Goal: Navigation & Orientation: Find specific page/section

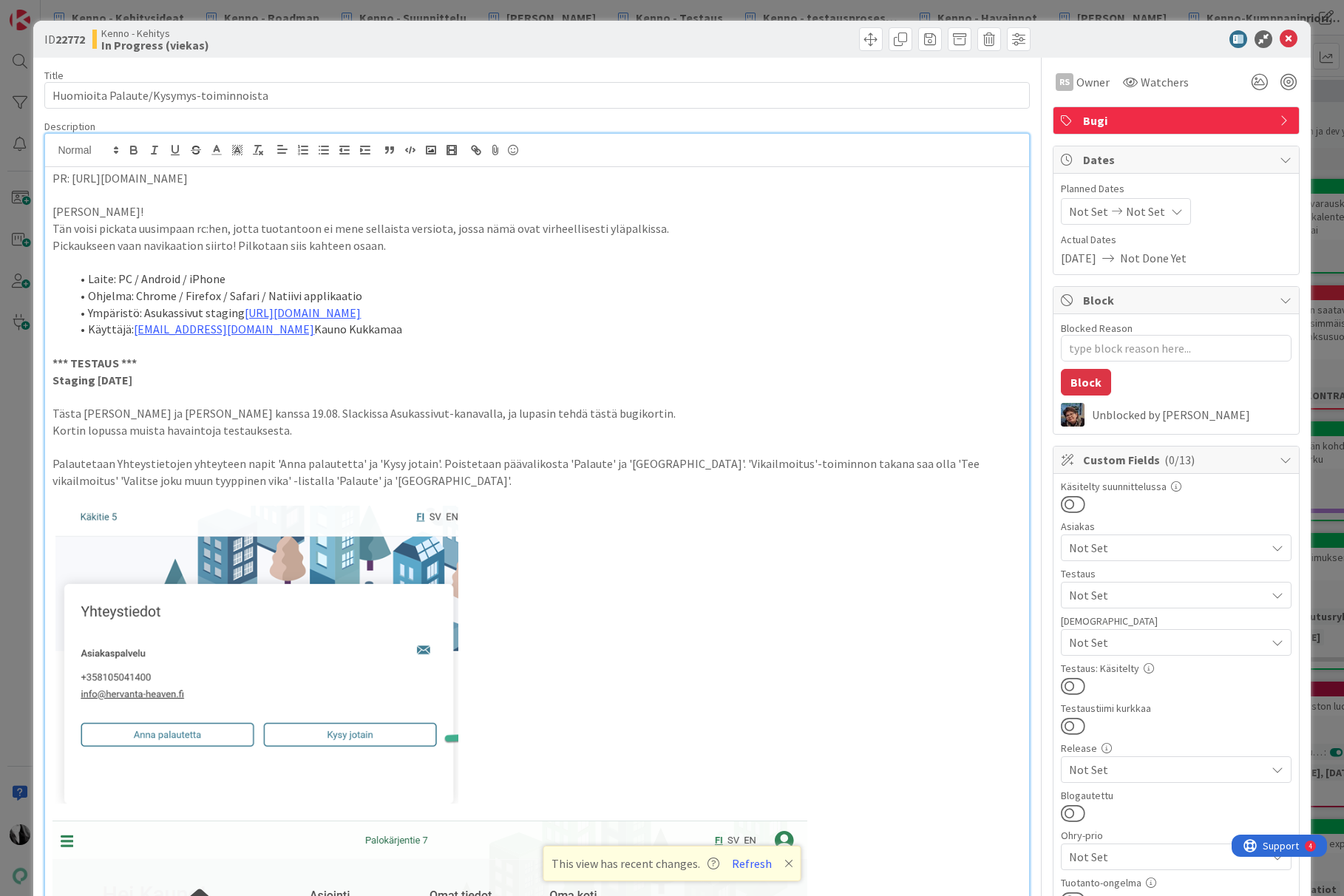
scroll to position [354, 0]
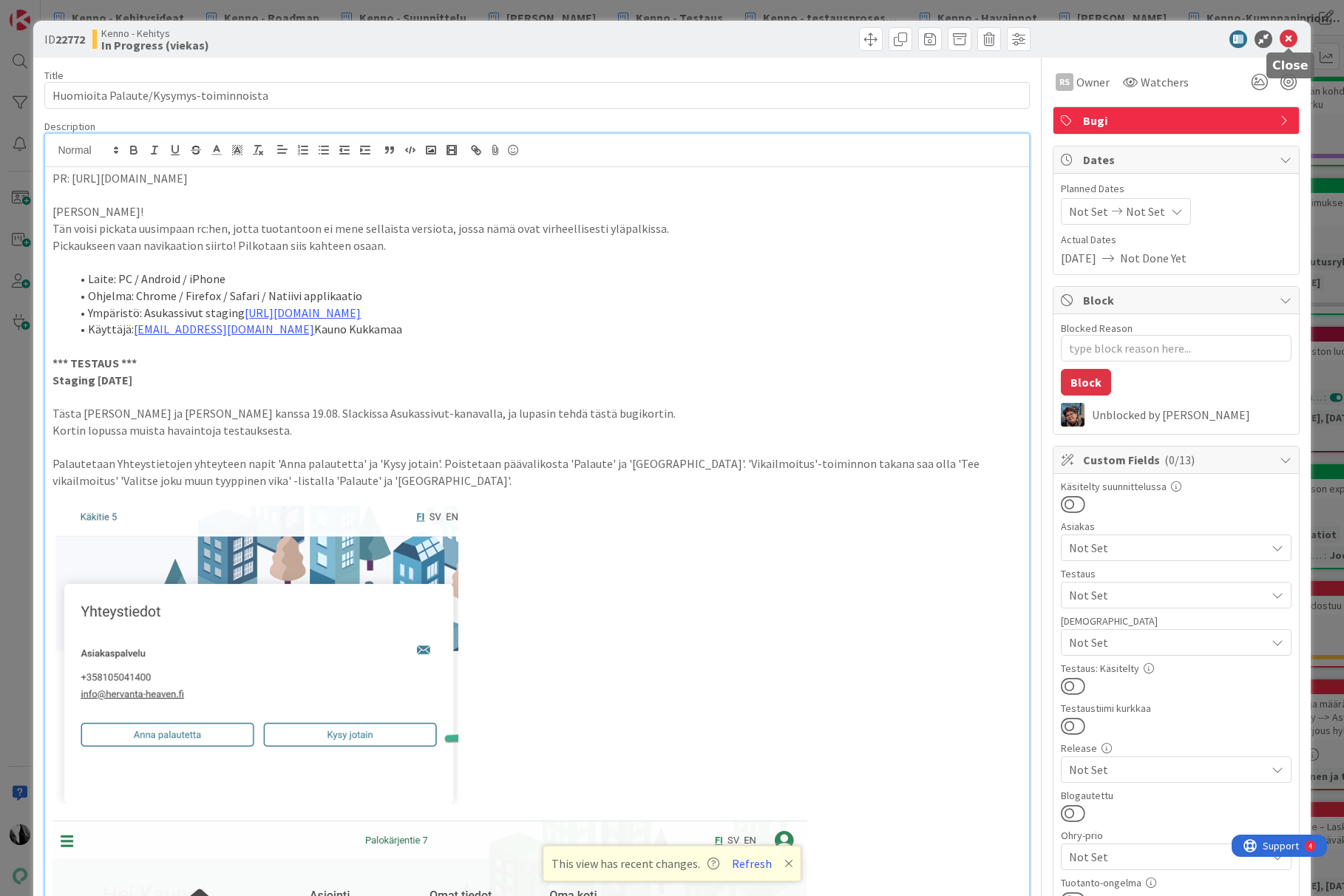
click at [1289, 39] on icon at bounding box center [1288, 39] width 18 height 18
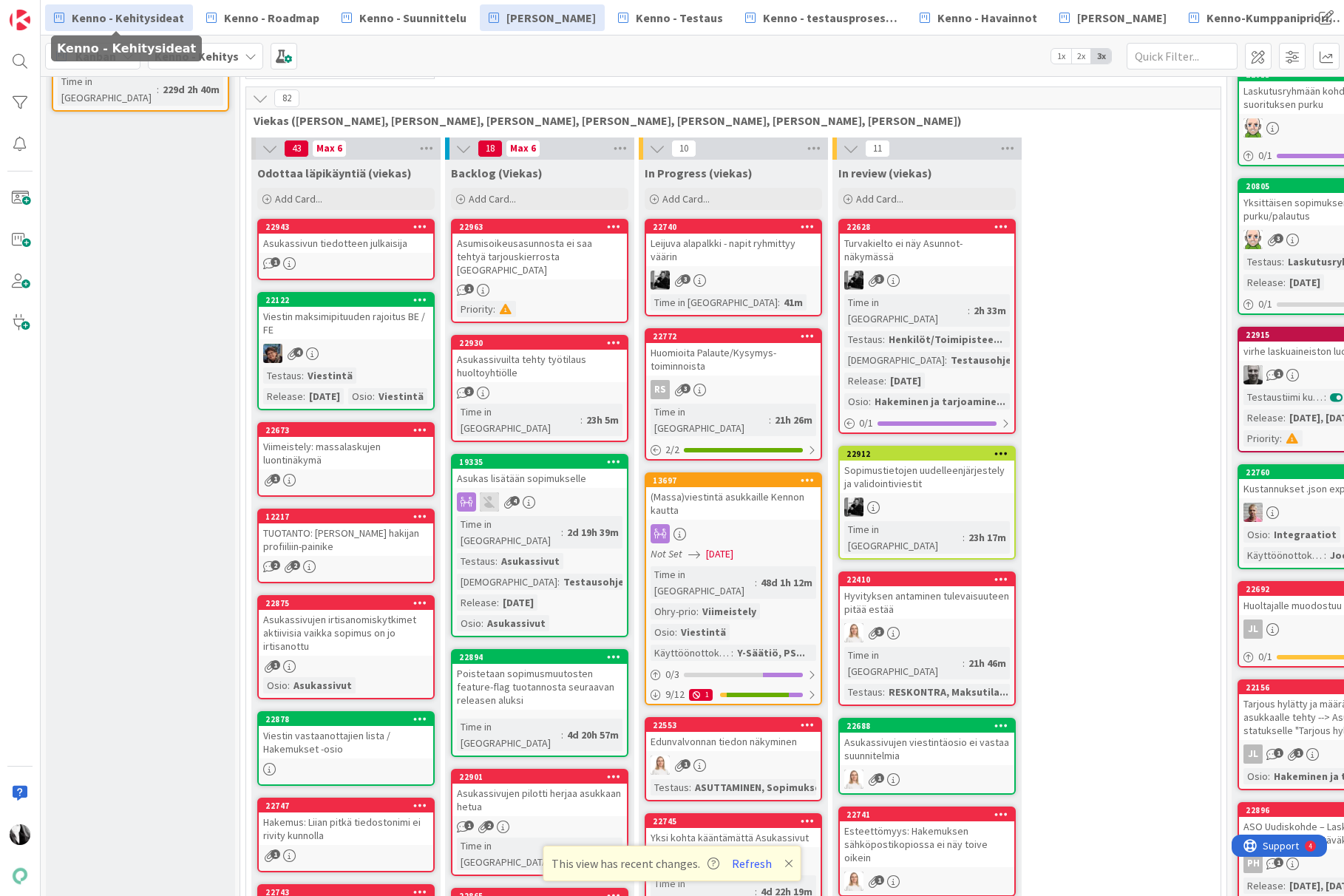
click at [151, 19] on span "Kenno - Kehitysideat" at bounding box center [128, 18] width 113 height 18
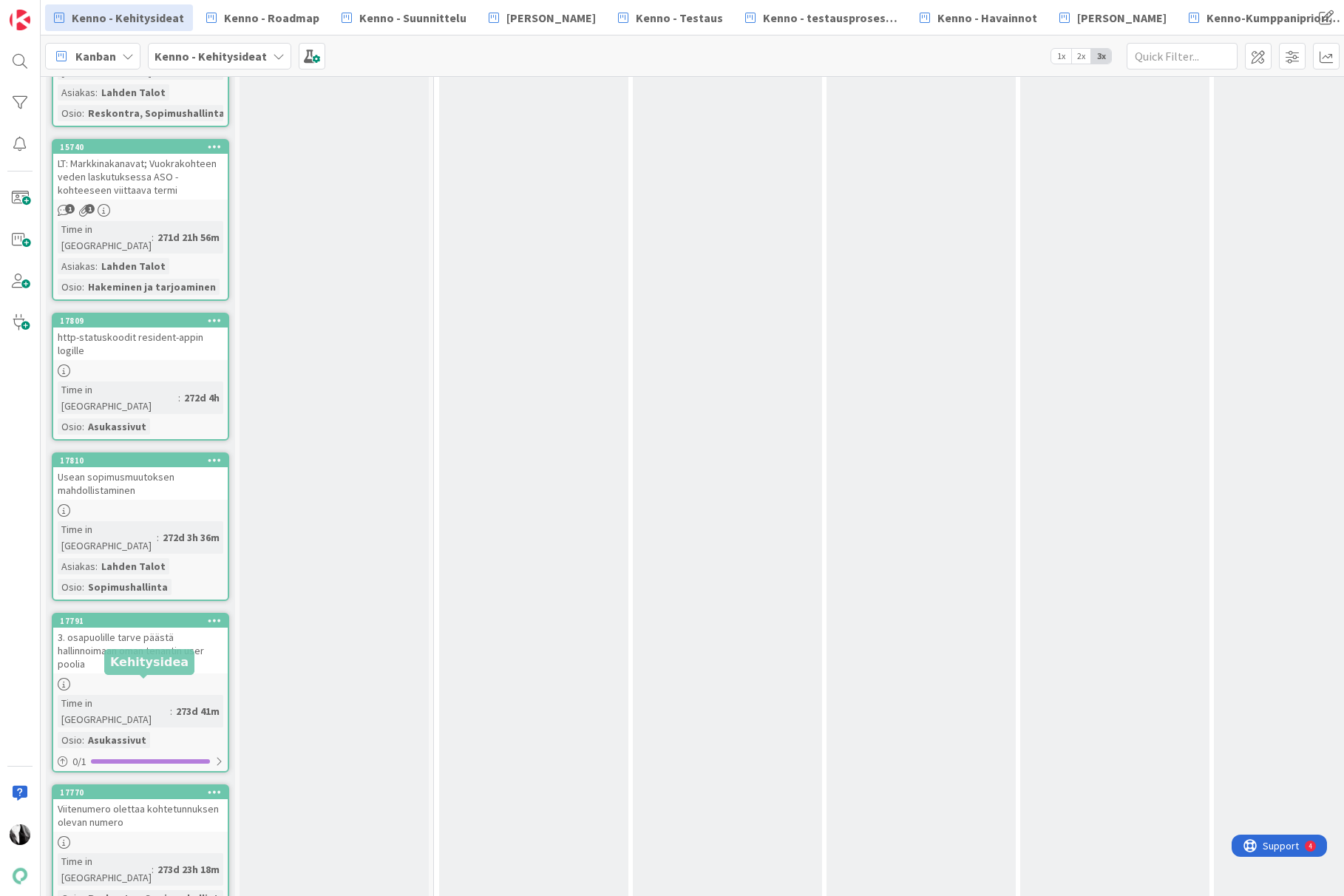
scroll to position [21911, 0]
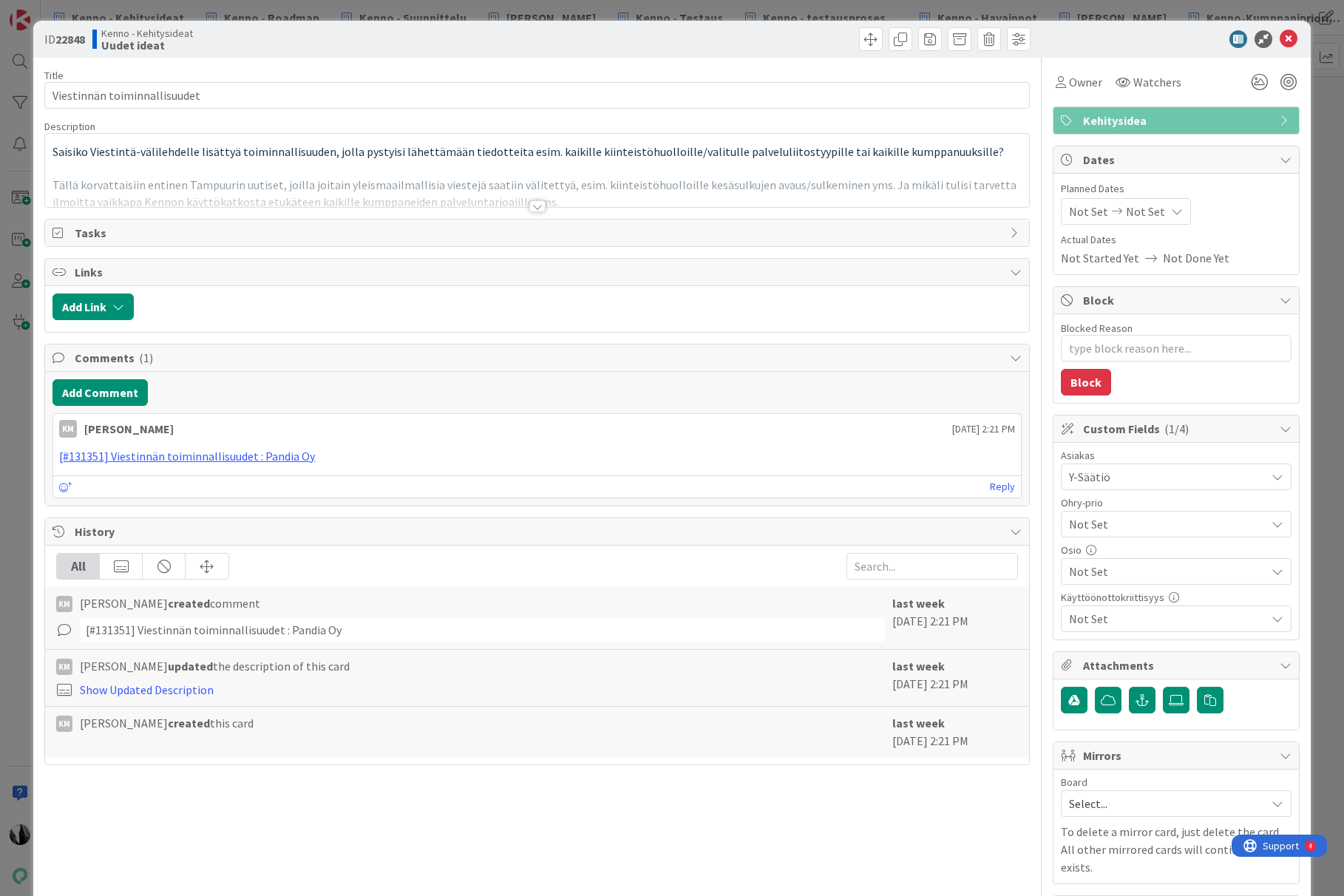
click at [535, 206] on div at bounding box center [538, 206] width 16 height 11
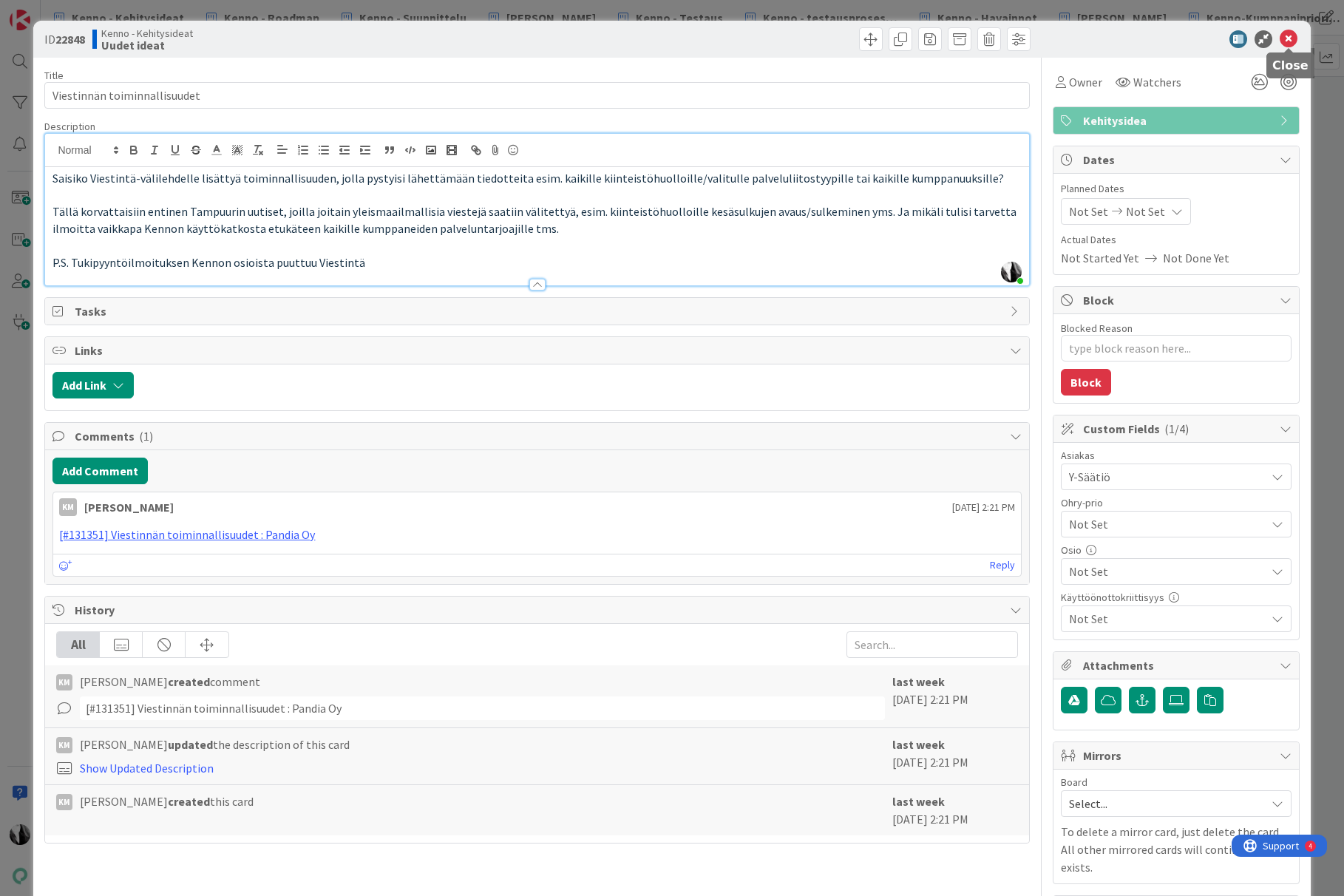
click at [1291, 36] on icon at bounding box center [1288, 39] width 18 height 18
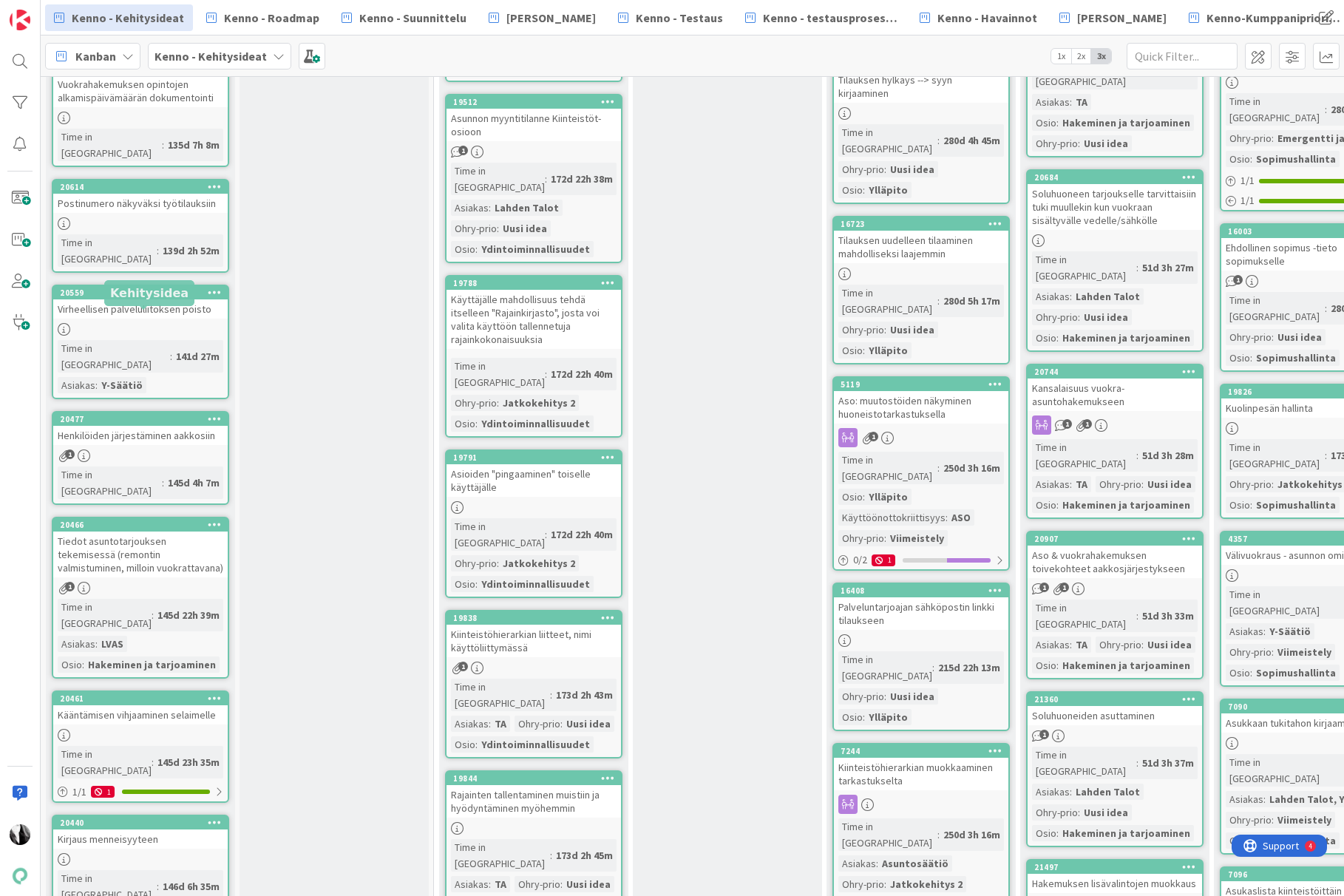
scroll to position [3466, 0]
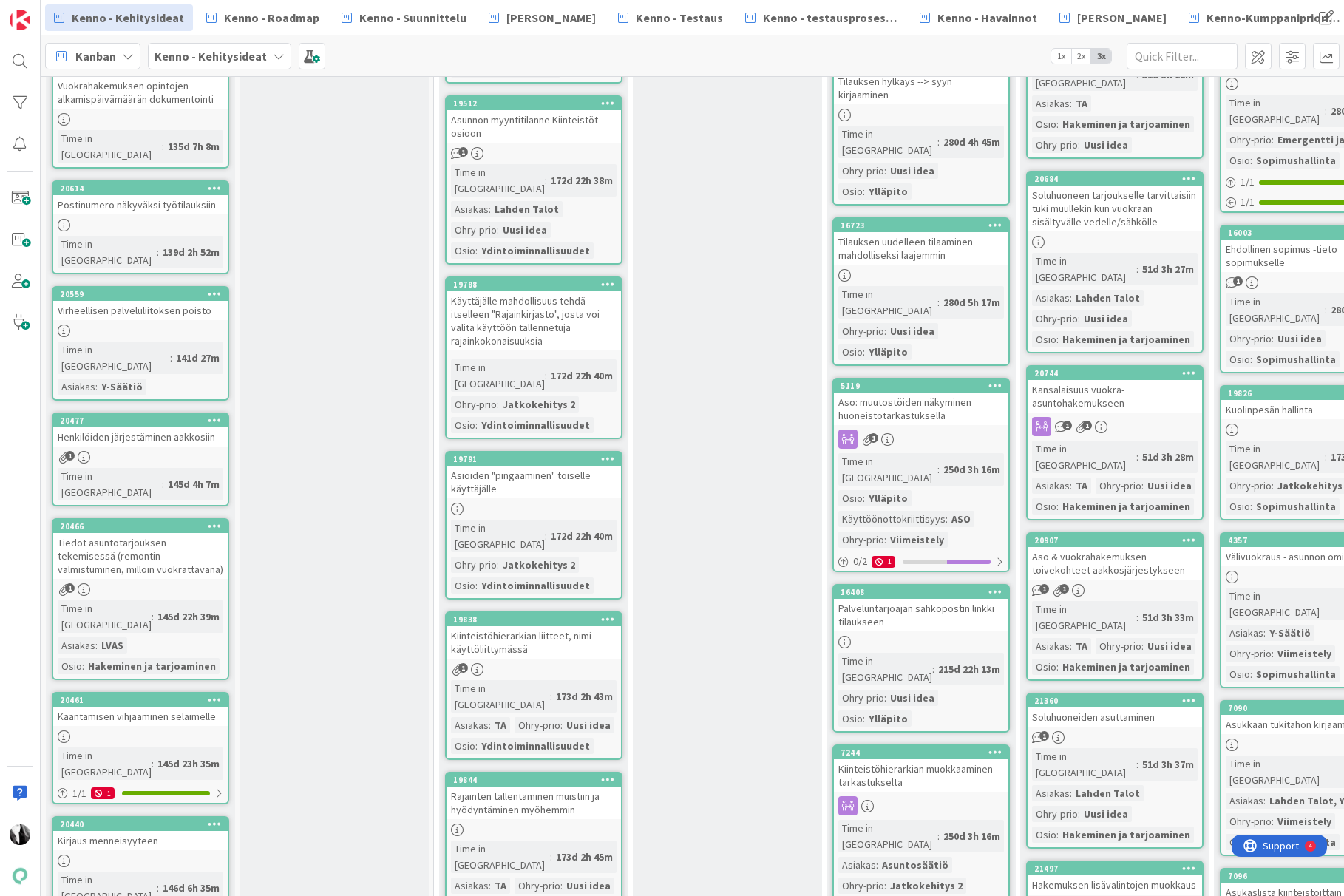
click at [164, 707] on div "Kääntämisen vihjaaminen selaimelle" at bounding box center [141, 716] width 175 height 20
type textarea "x"
select select "xml"
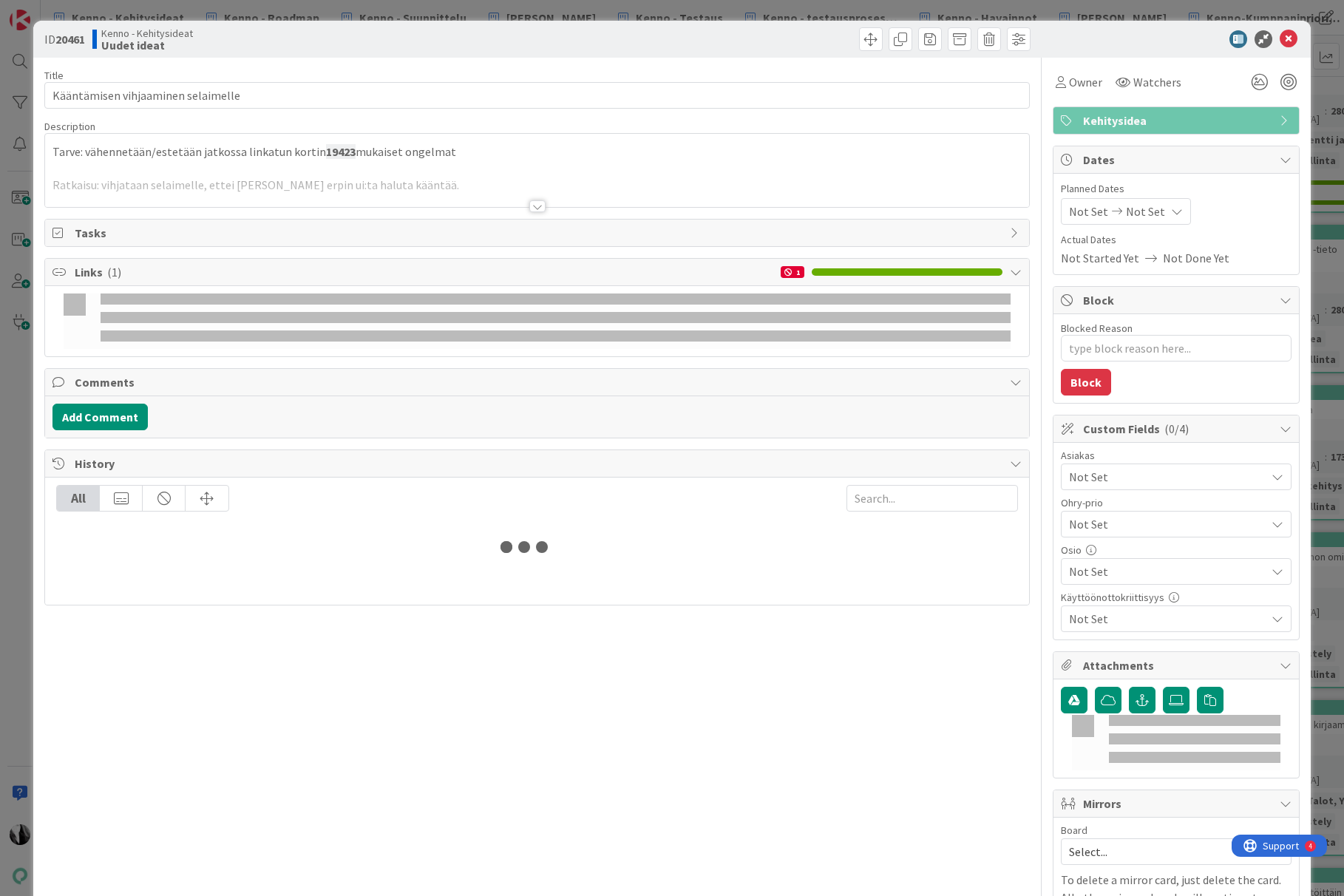
type textarea "x"
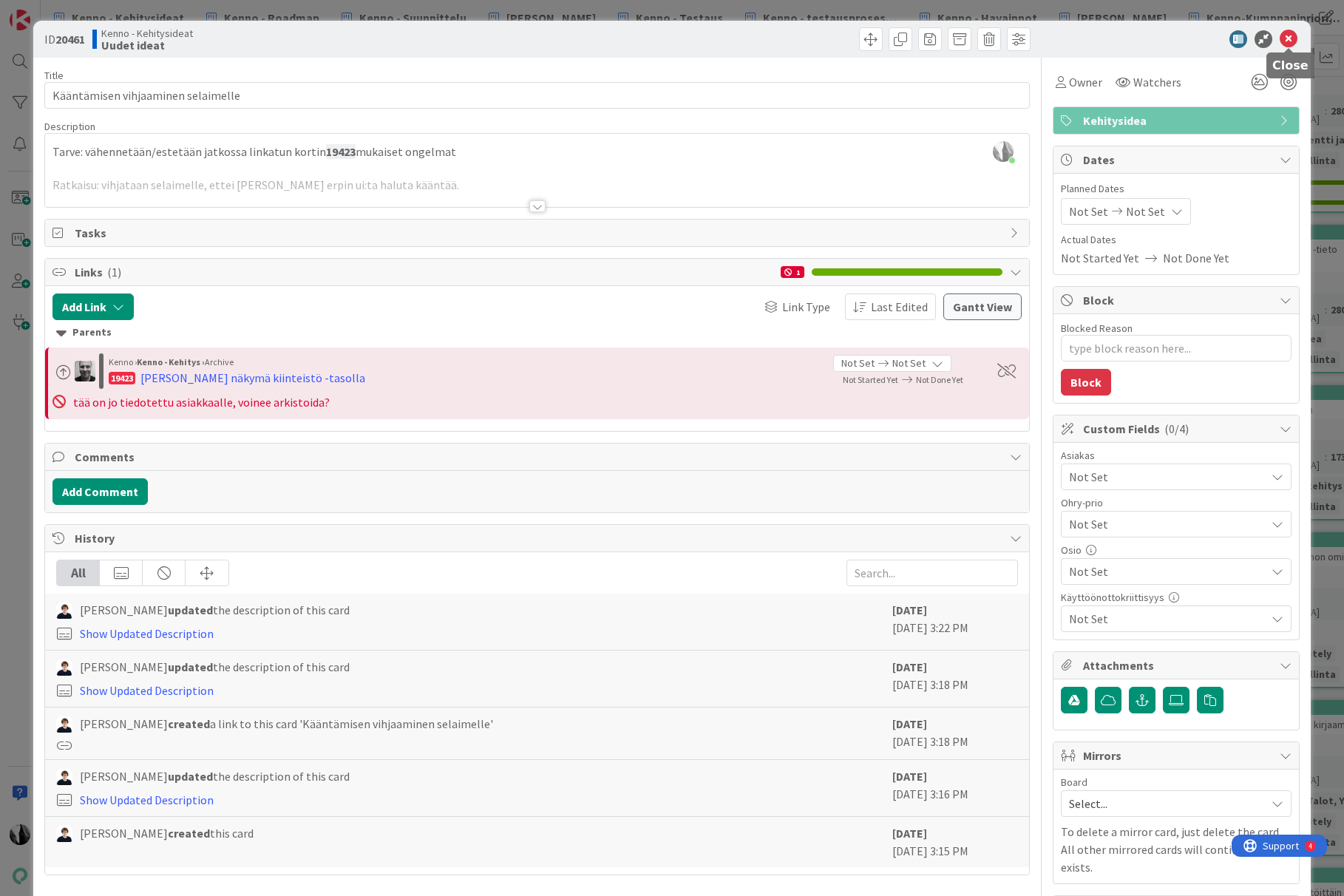
click at [1285, 37] on icon at bounding box center [1288, 39] width 18 height 18
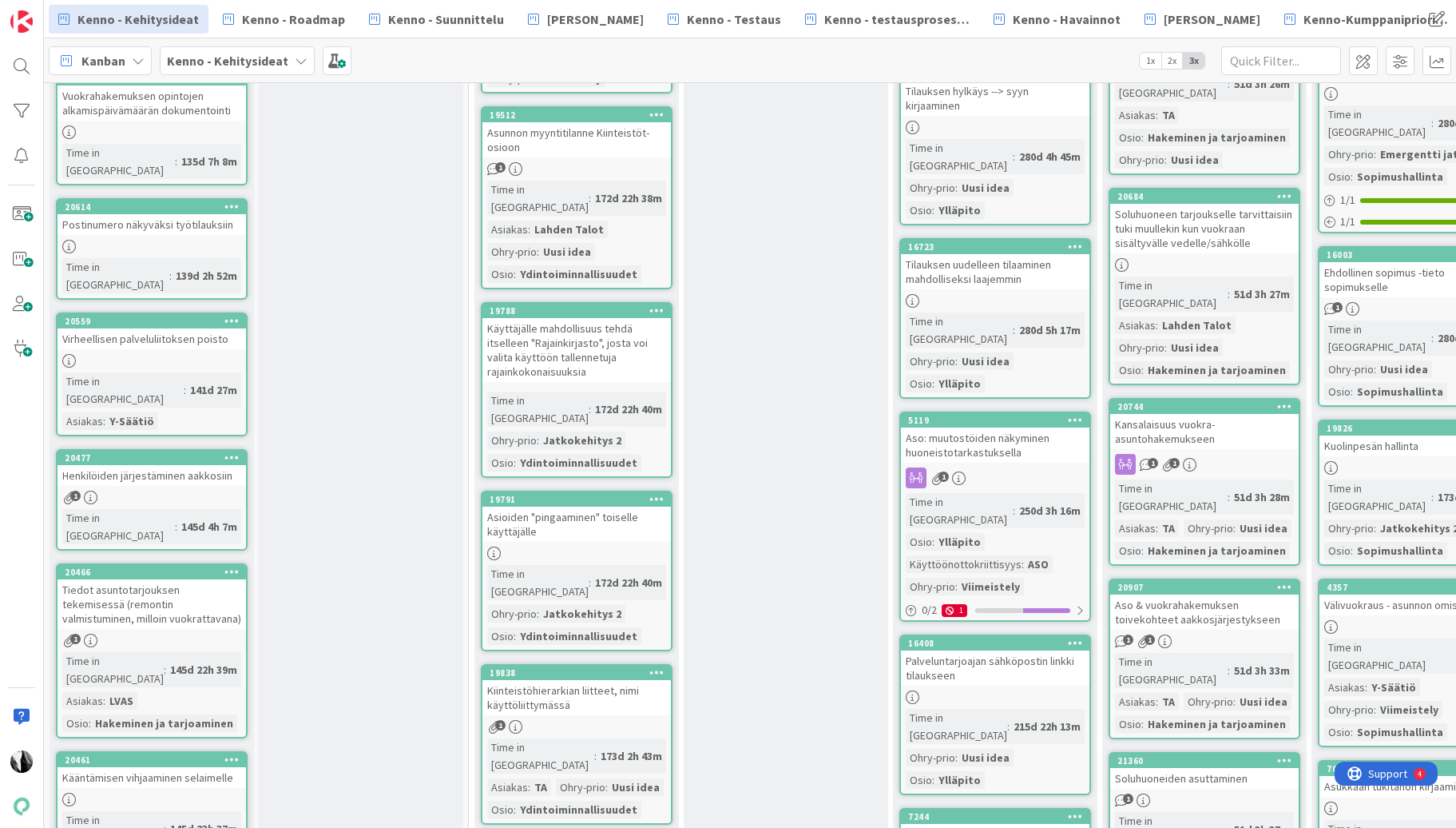
scroll to position [3742, 0]
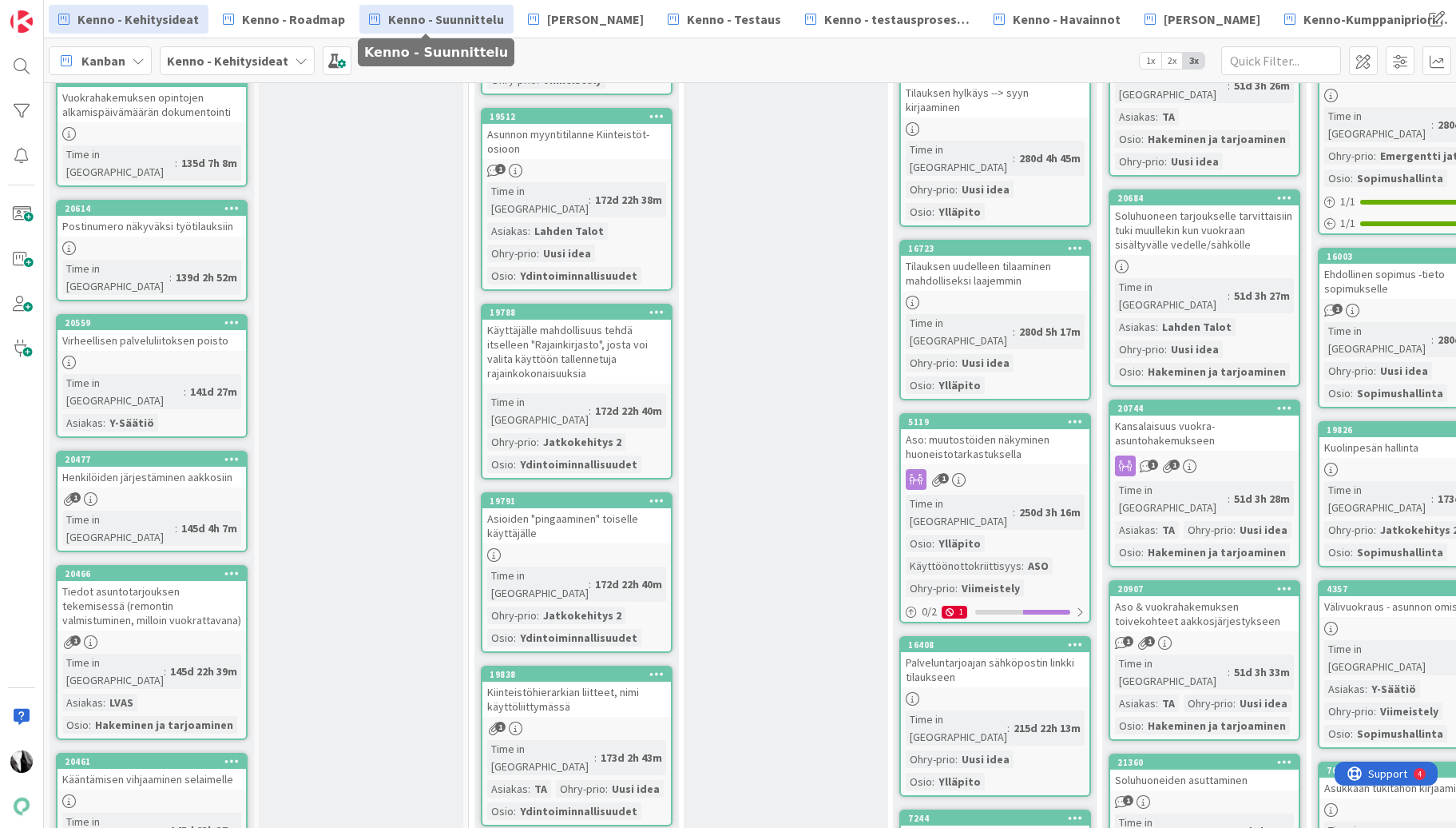
click at [447, 19] on span "Kenno - Suunnittelu" at bounding box center [446, 19] width 116 height 19
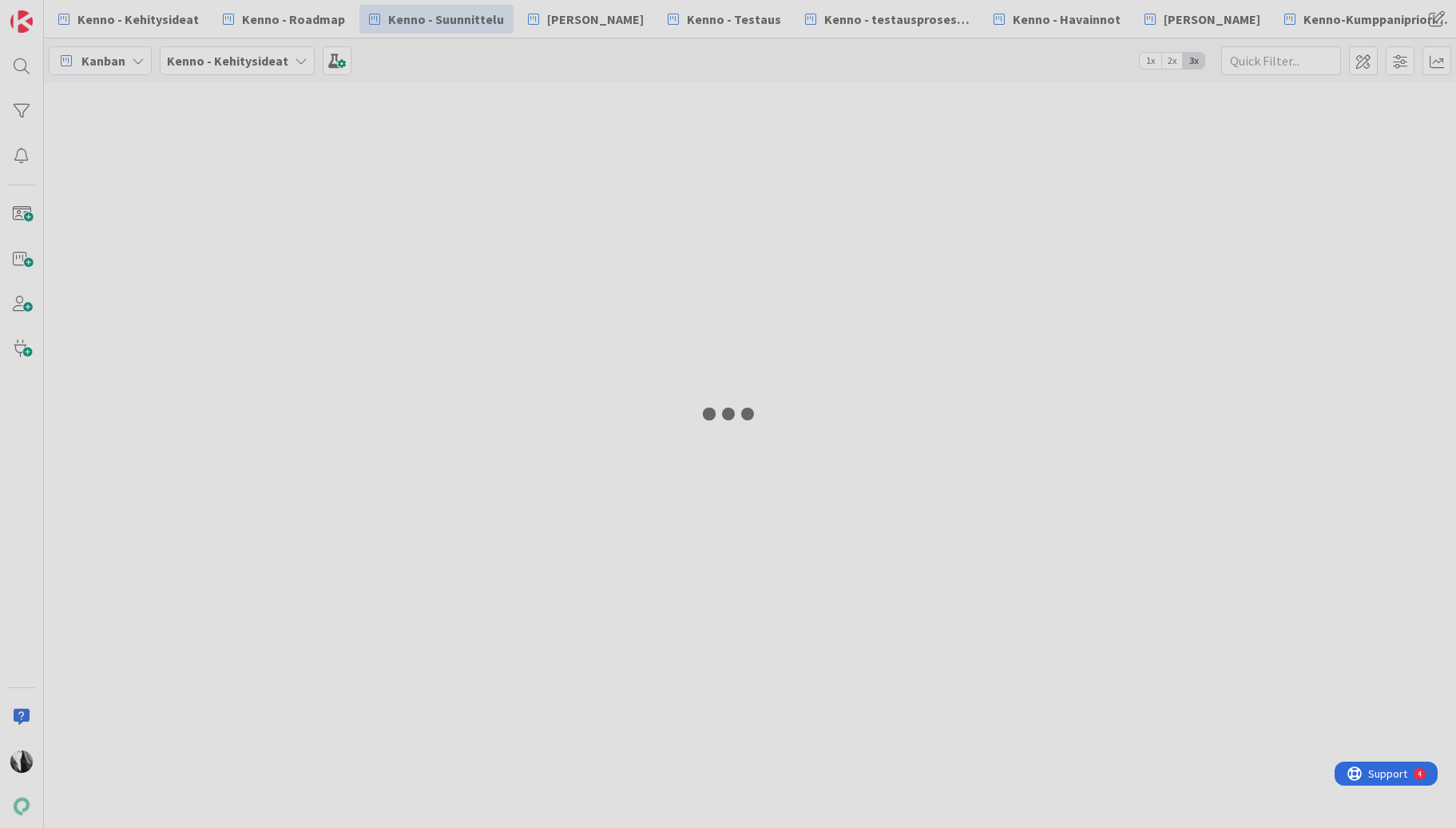
click at [585, 21] on div at bounding box center [728, 414] width 1456 height 828
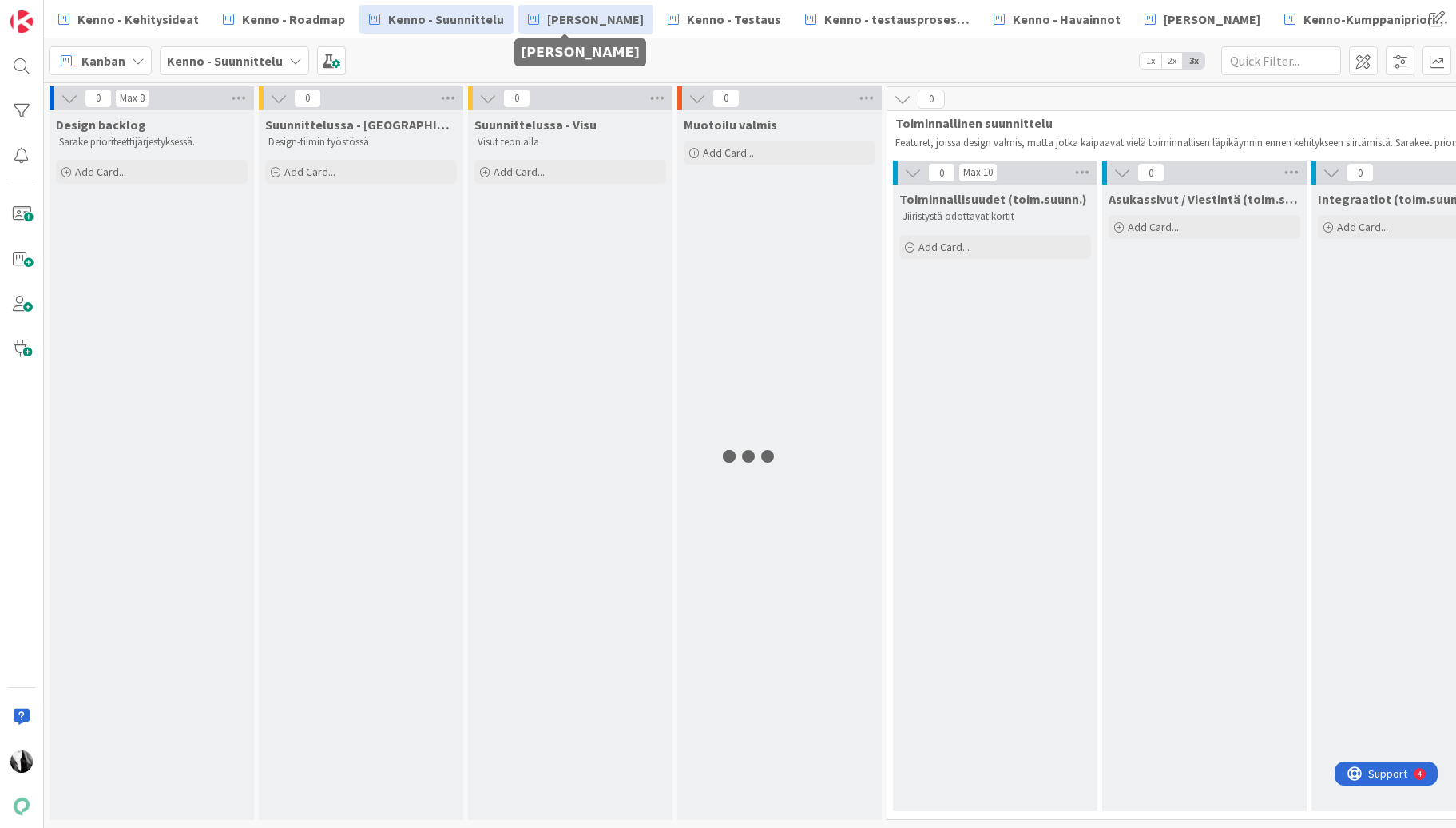
click at [584, 19] on span "[PERSON_NAME]" at bounding box center [595, 19] width 96 height 19
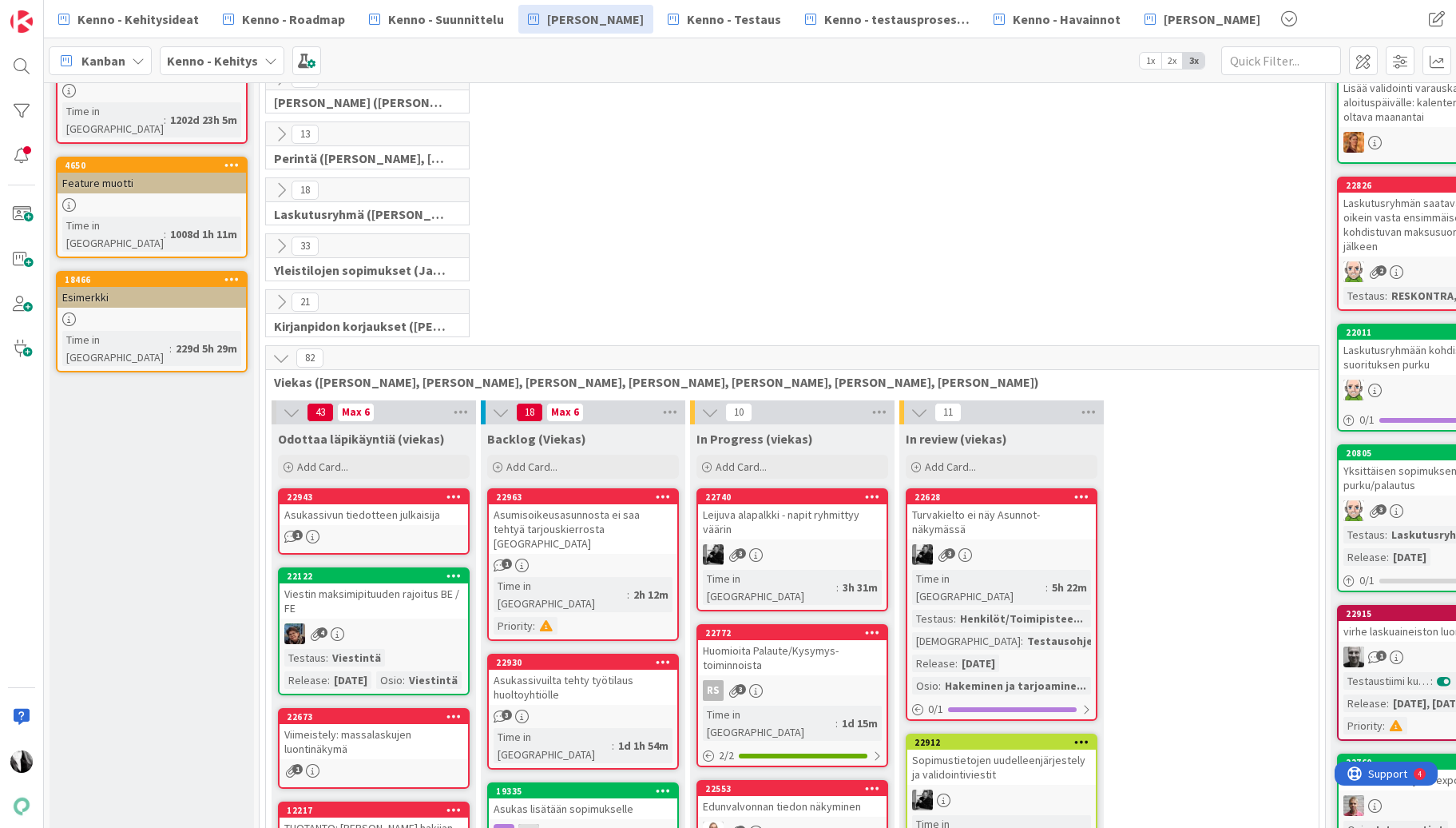
scroll to position [136, 0]
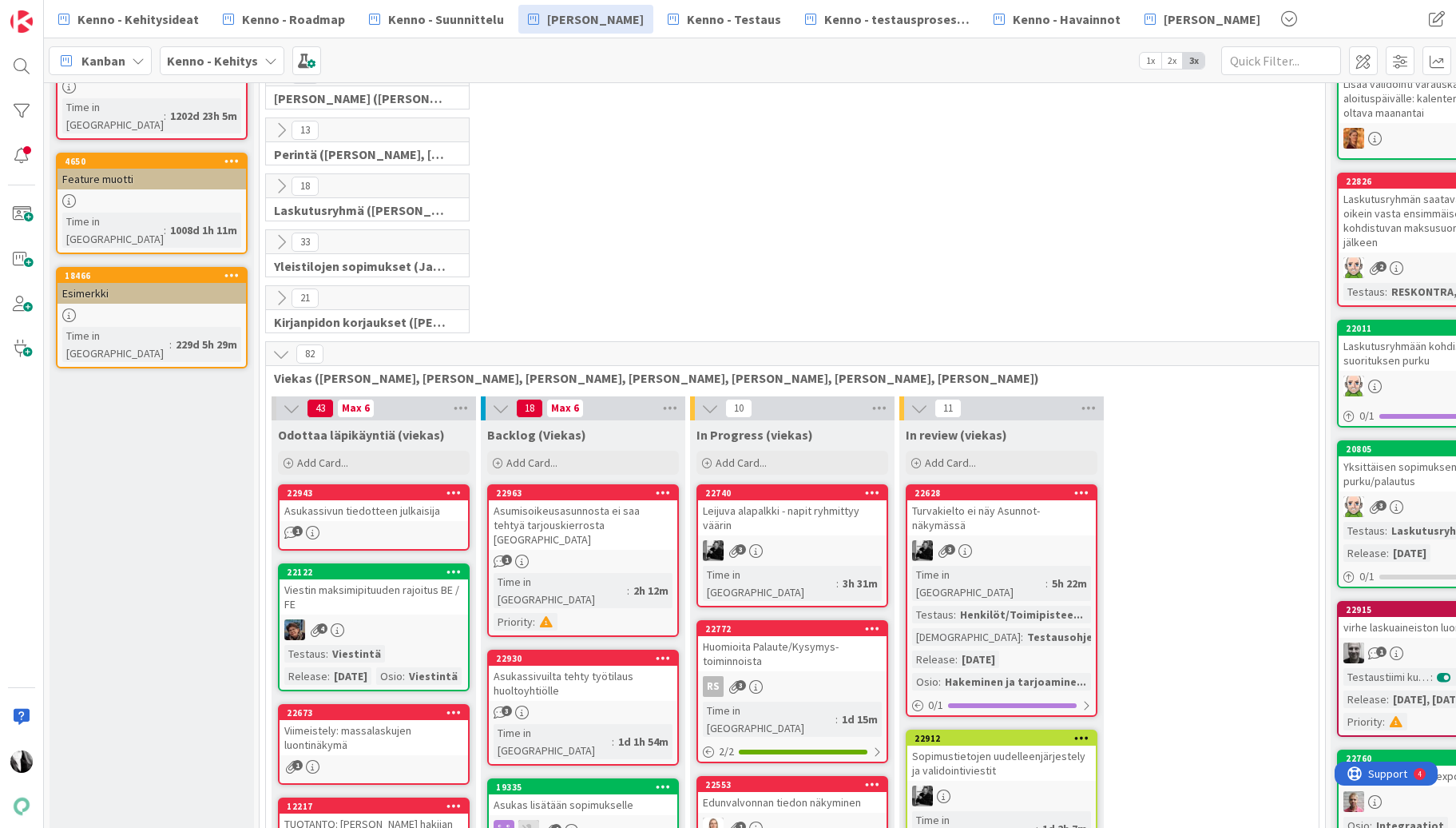
click at [277, 294] on icon at bounding box center [281, 298] width 18 height 18
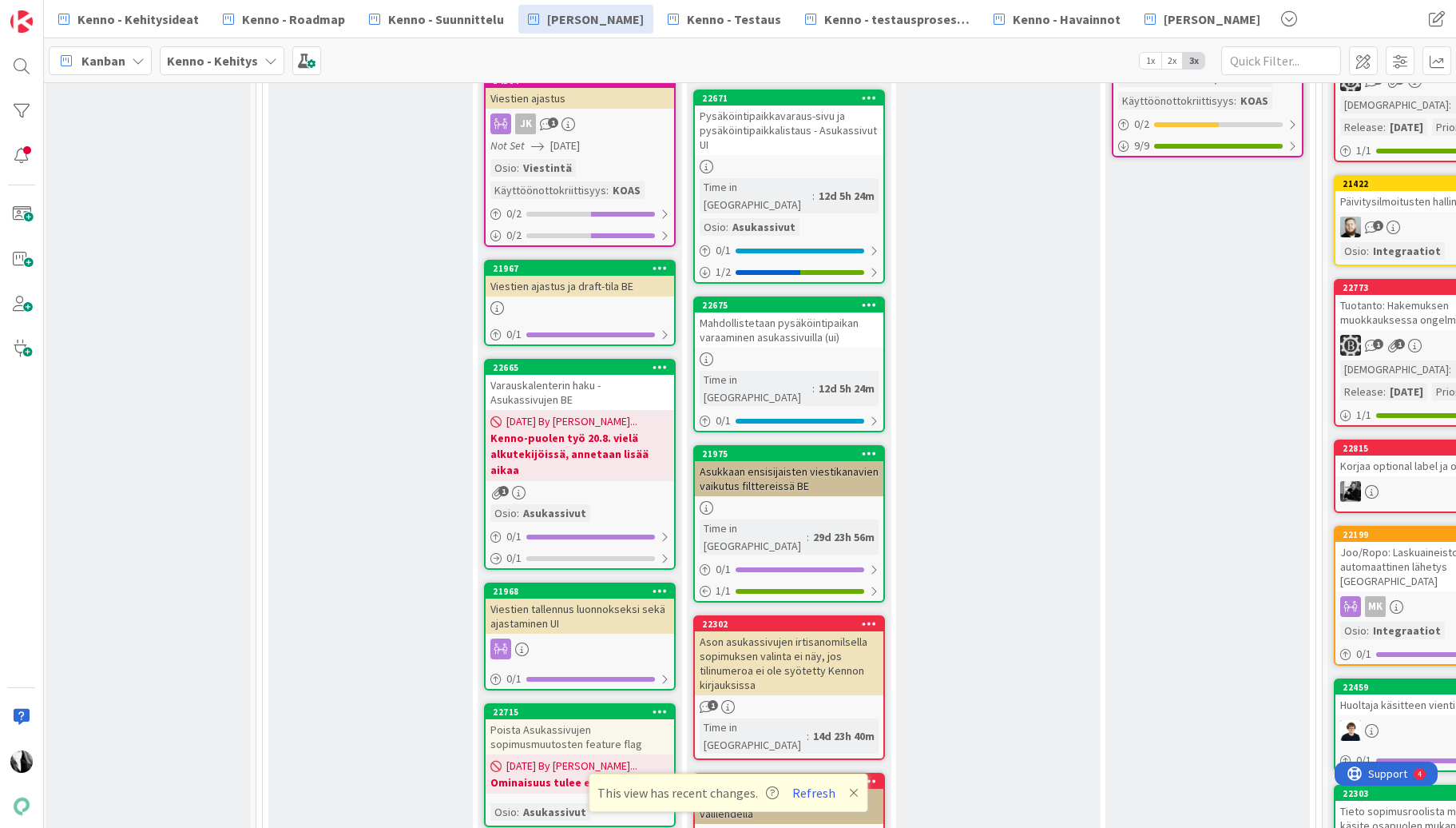
scroll to position [4603, 4]
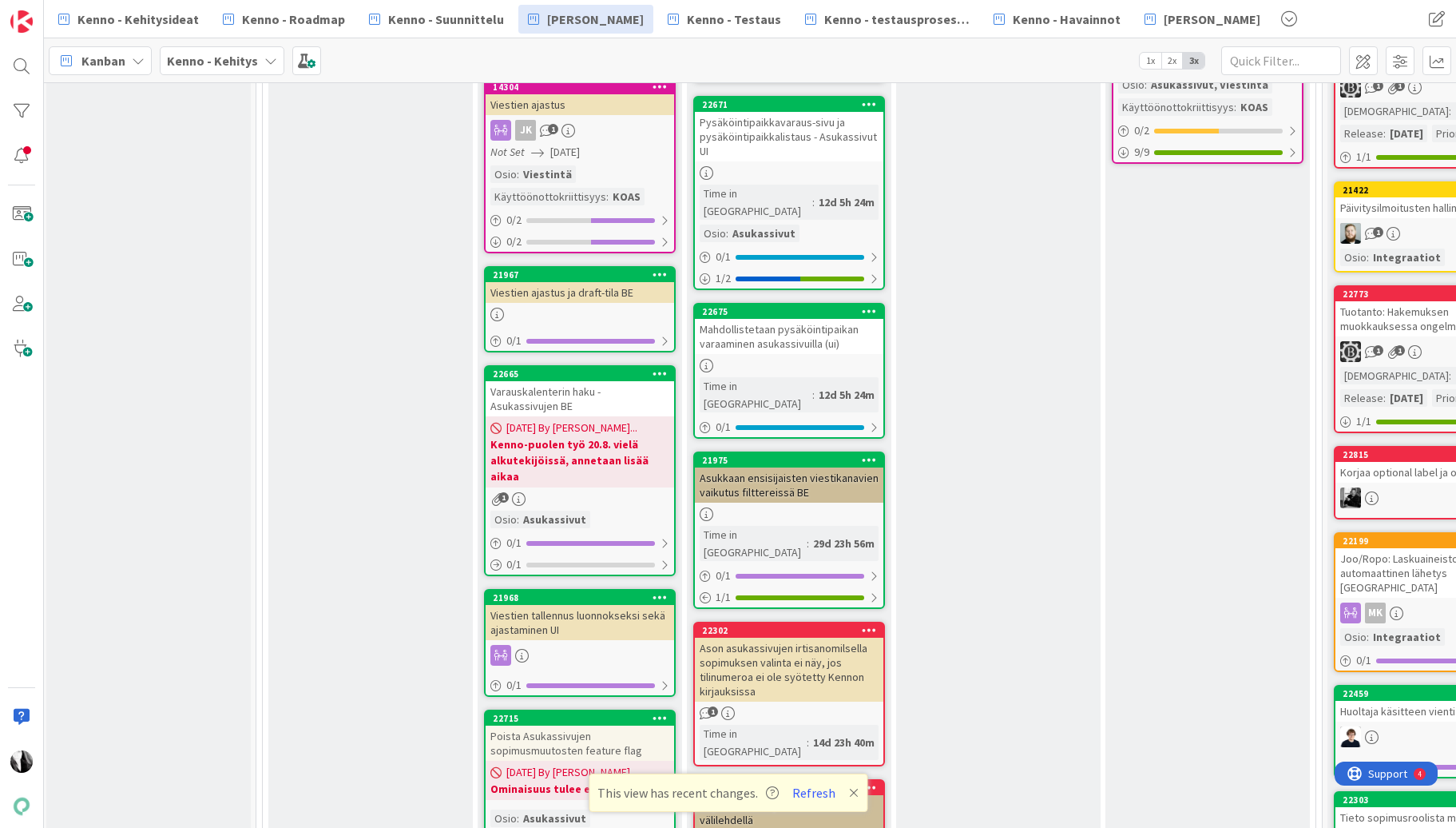
click at [617, 726] on div "Poista Asukassivujen sopimusmuutosten feature flag" at bounding box center [580, 743] width 189 height 35
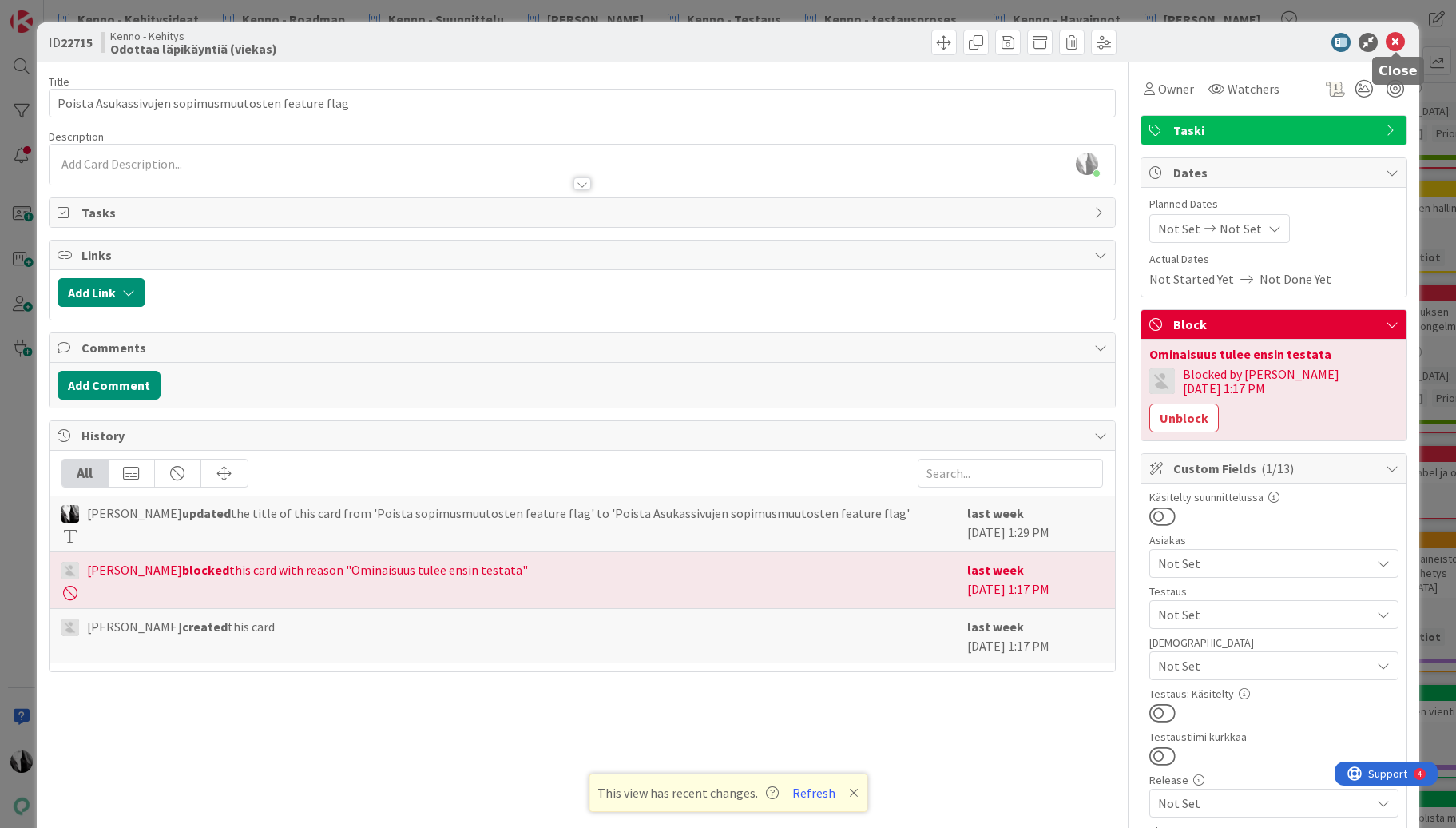
click at [1396, 40] on icon at bounding box center [1395, 42] width 19 height 19
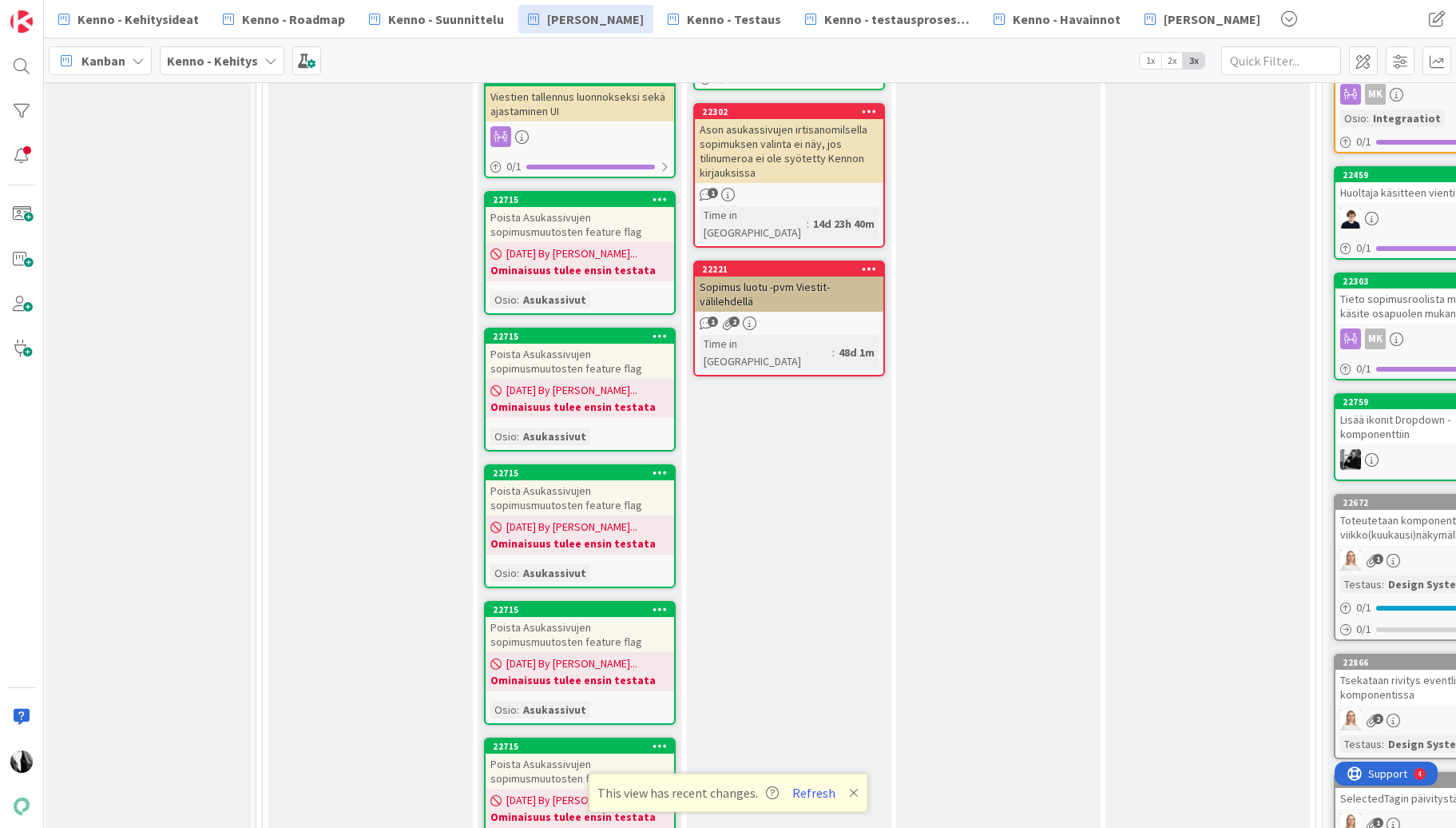
scroll to position [5122, 4]
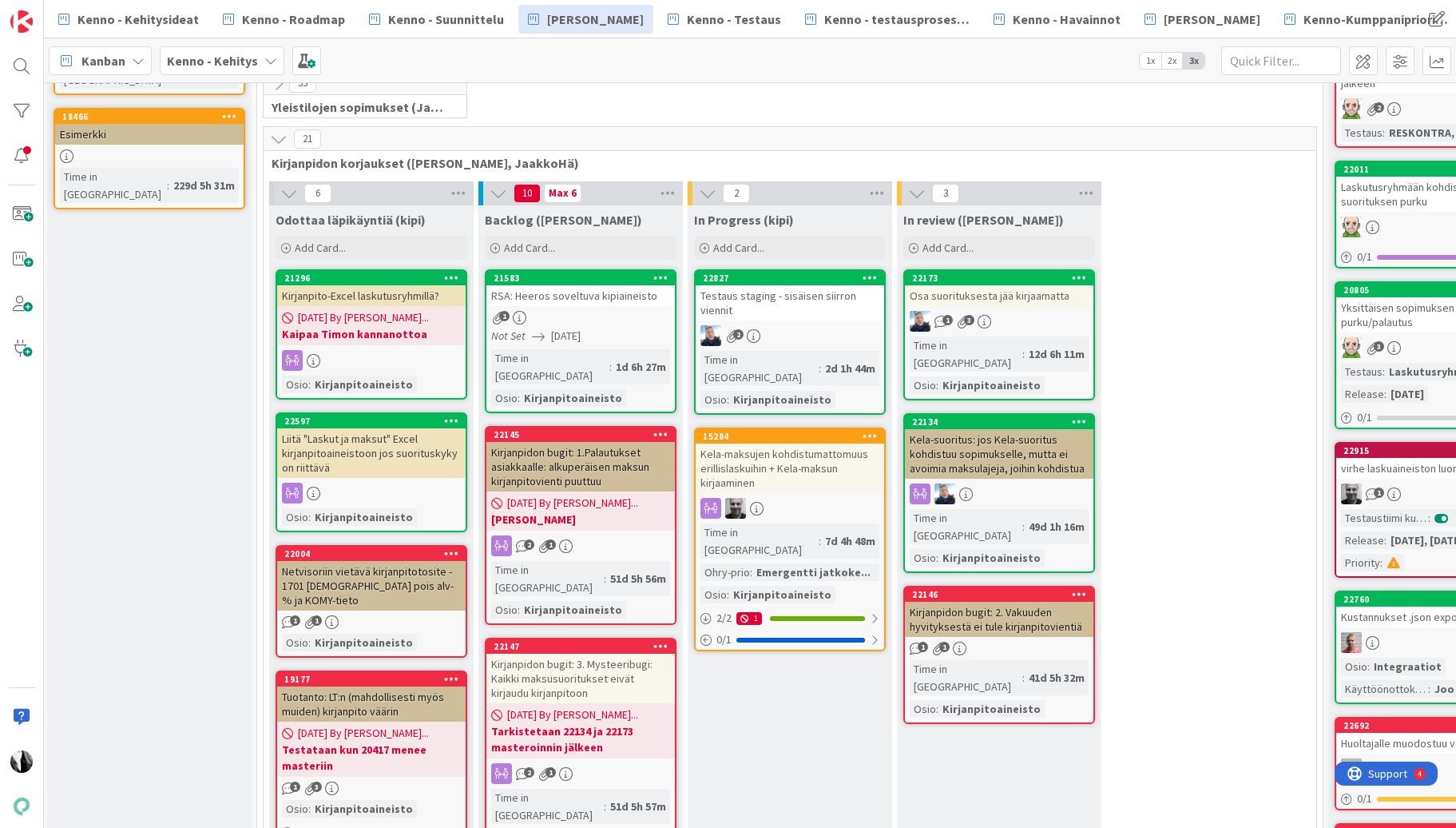
scroll to position [294, 3]
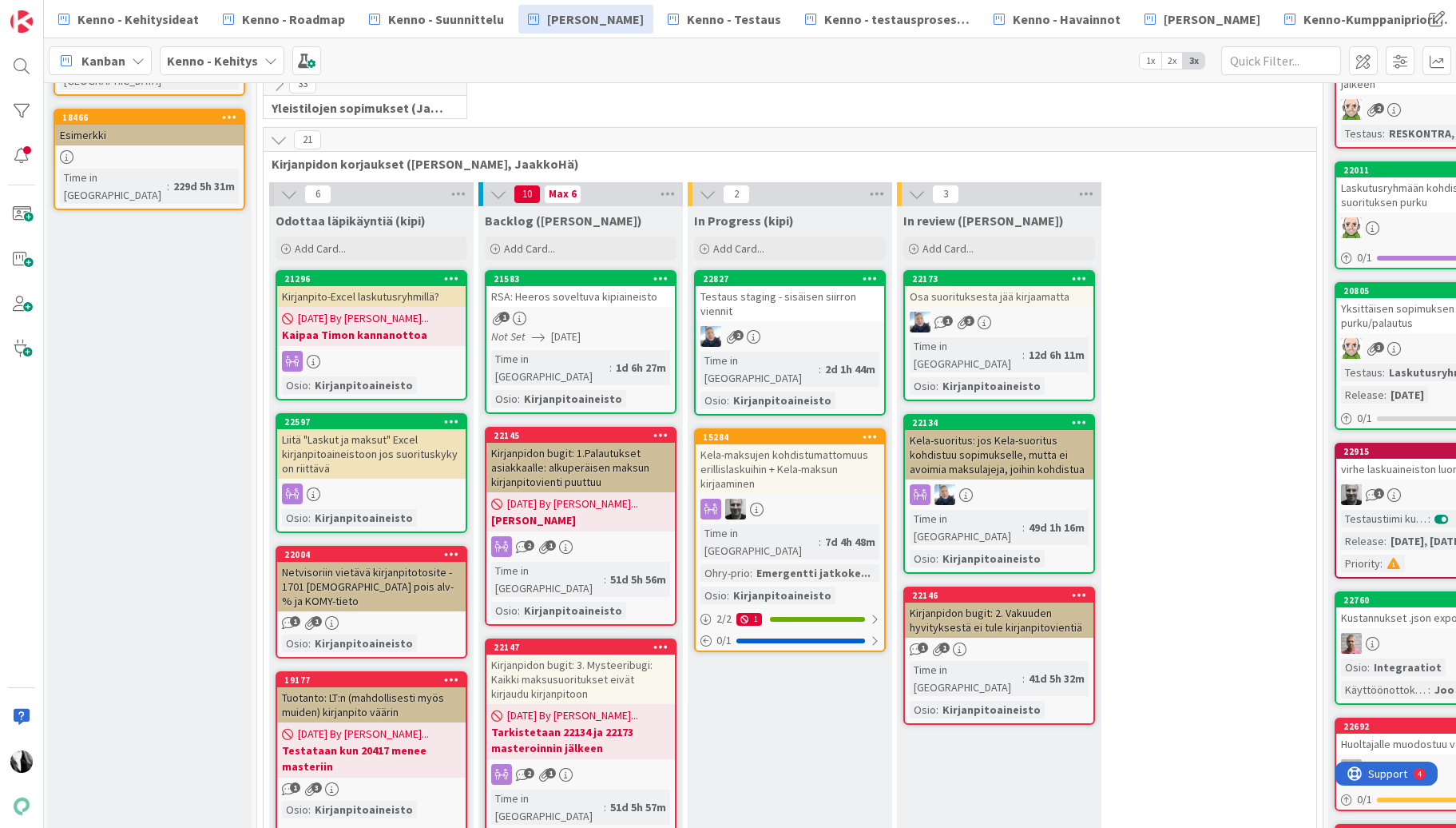
click at [277, 139] on icon at bounding box center [279, 139] width 18 height 18
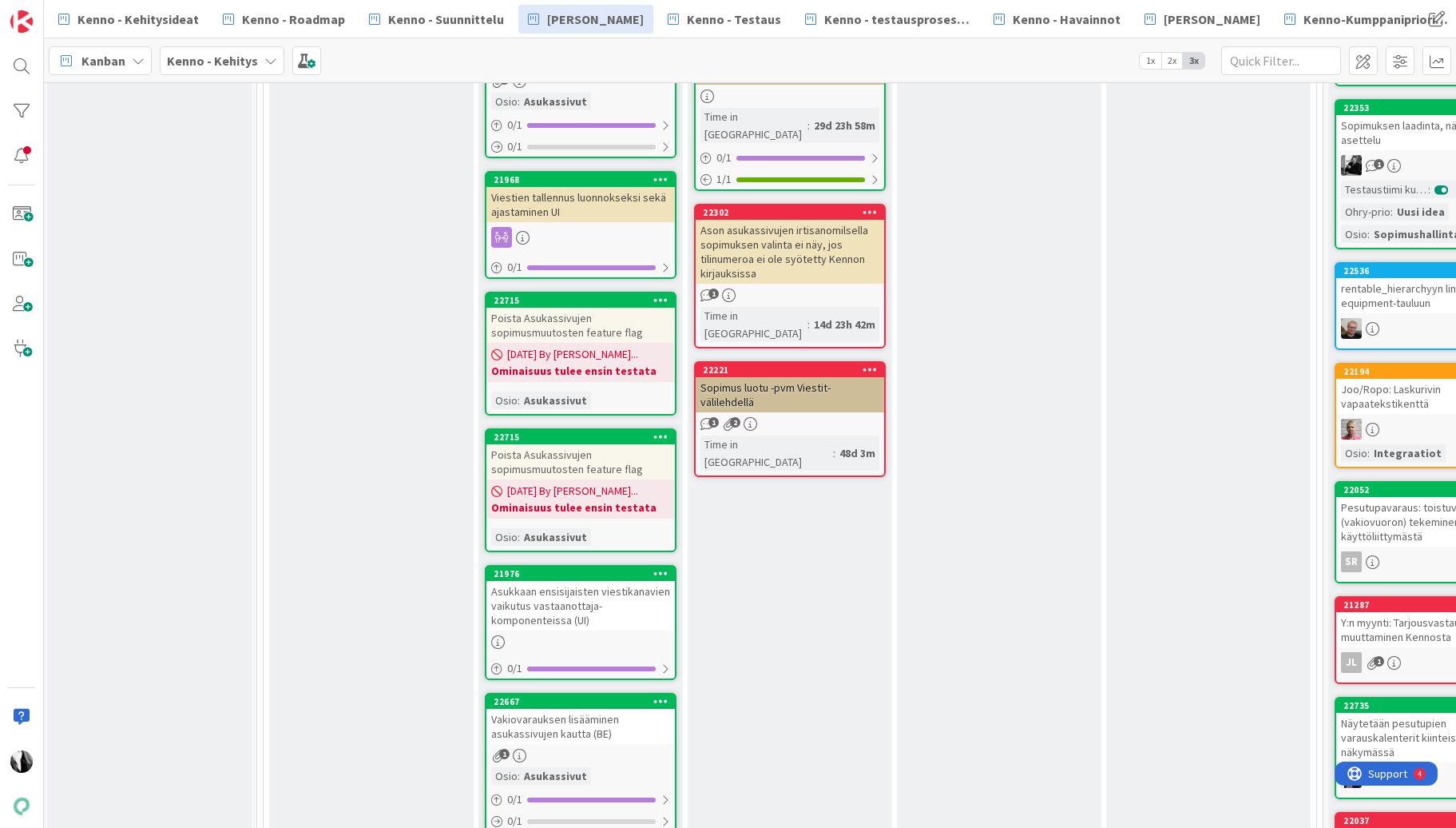
scroll to position [2887, 3]
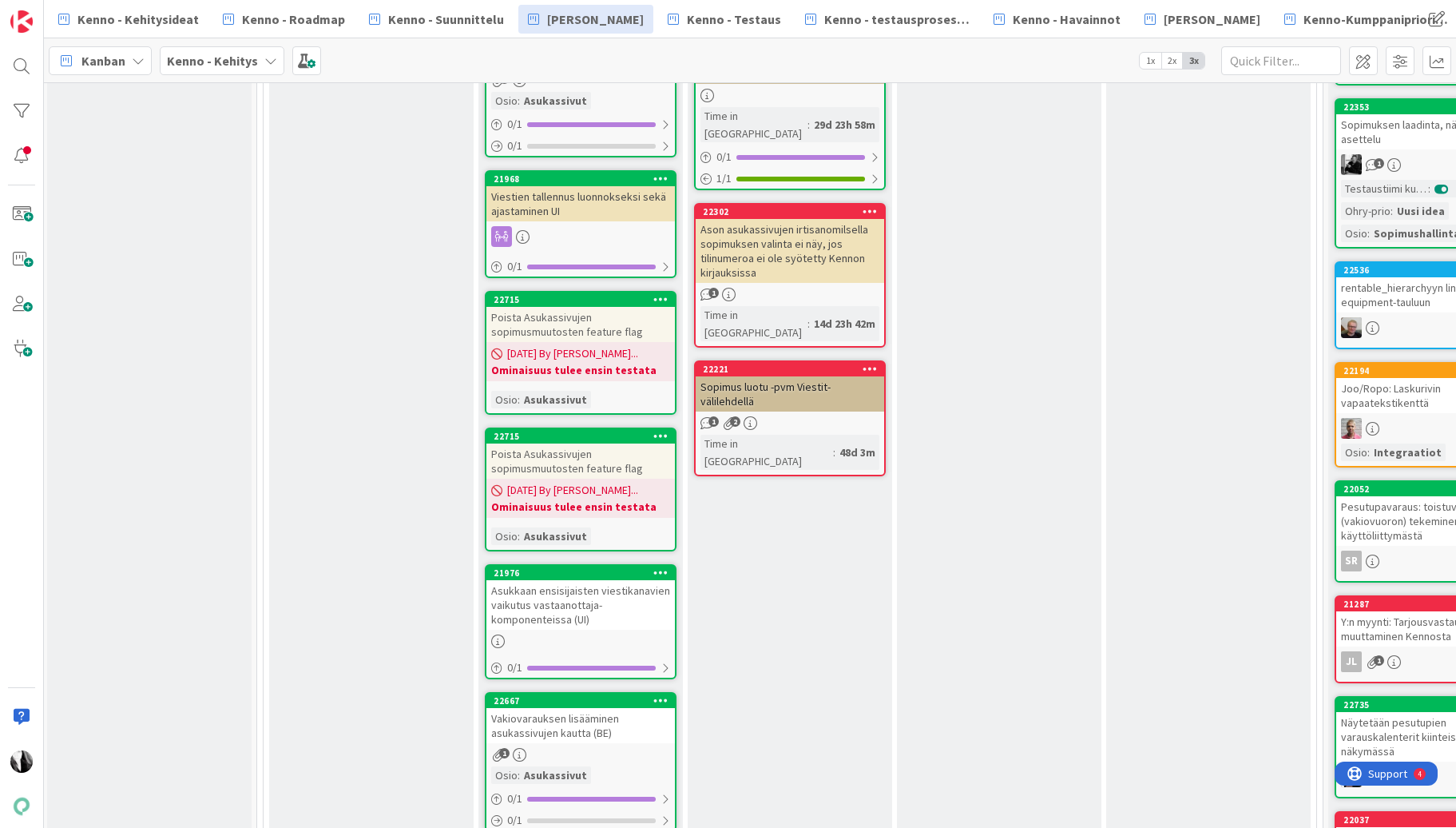
click at [617, 313] on div "Poista Asukassivujen sopimusmuutosten feature flag" at bounding box center [581, 325] width 189 height 35
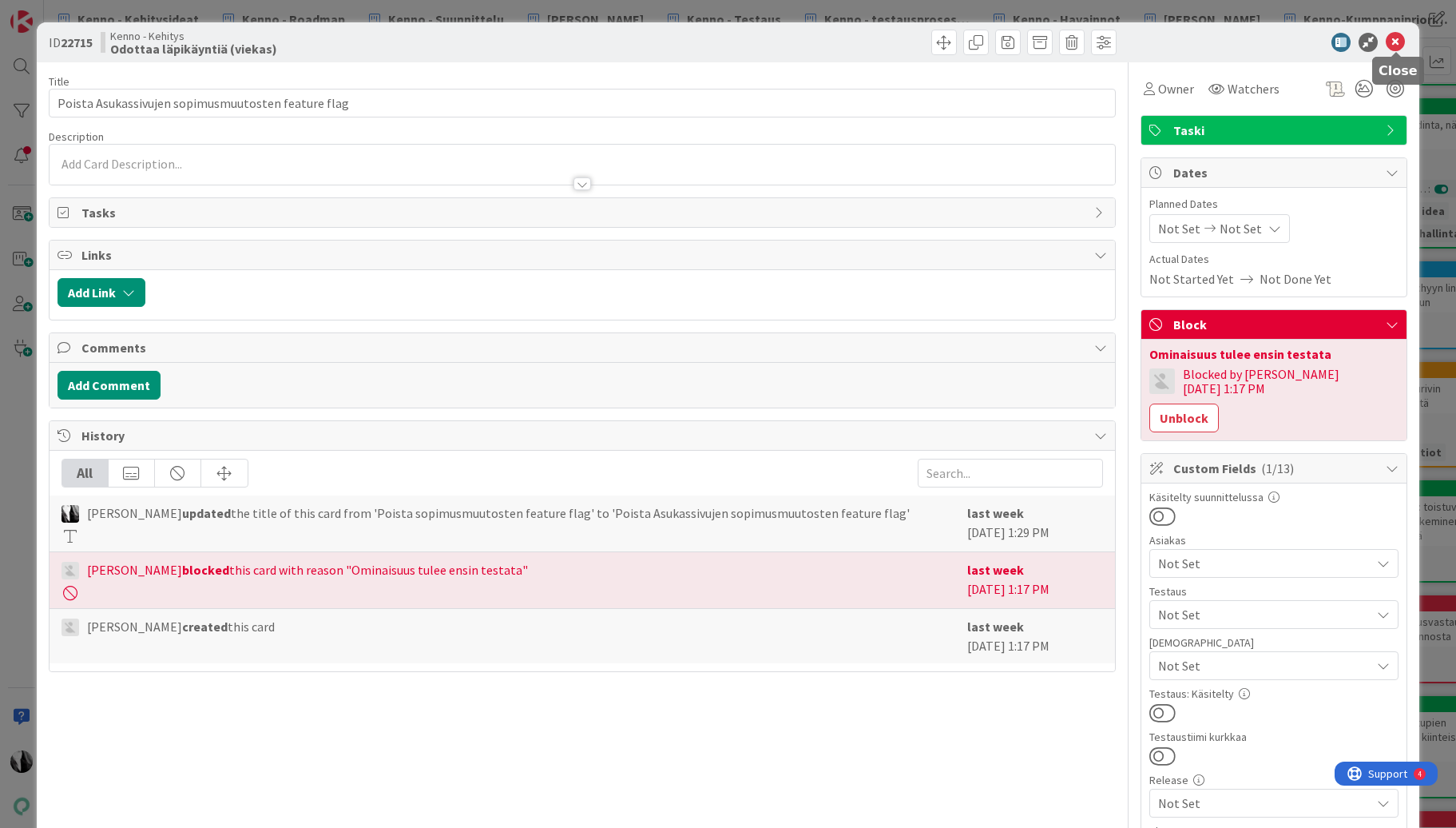
click at [1399, 44] on icon at bounding box center [1395, 42] width 19 height 19
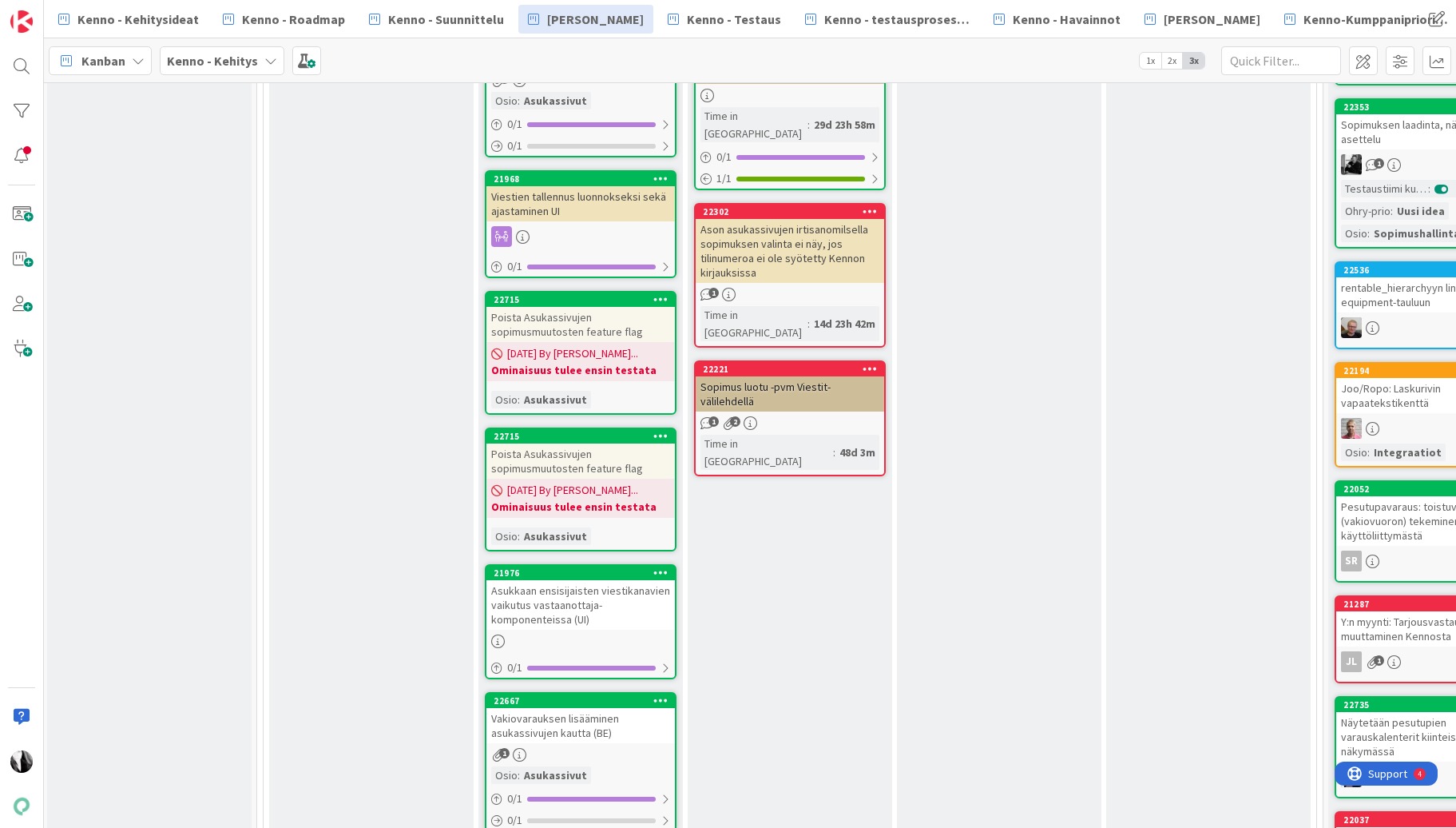
click at [570, 342] on div "Poista Asukassivujen sopimusmuutosten feature flag" at bounding box center [581, 325] width 189 height 35
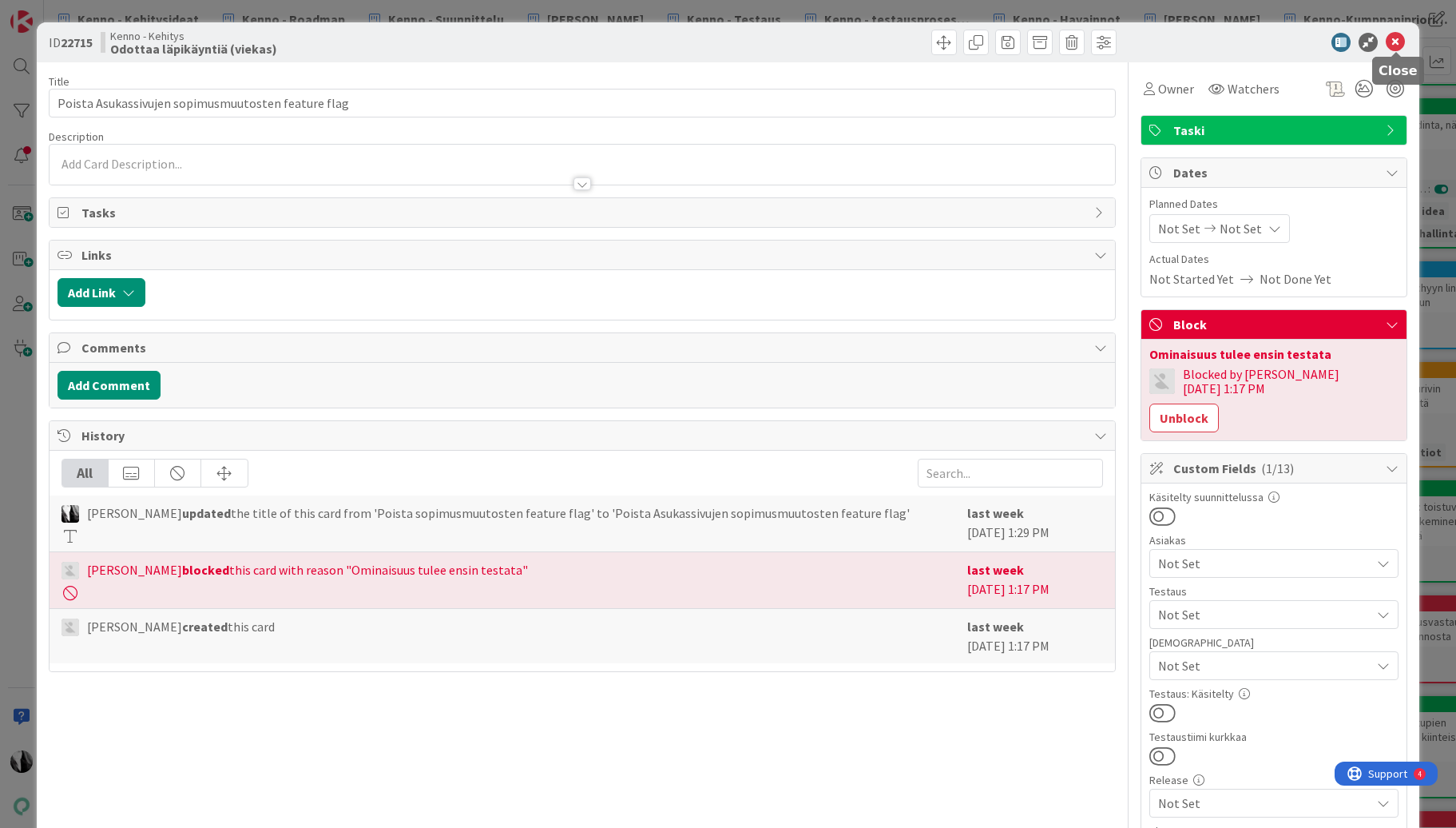
click at [1392, 41] on icon at bounding box center [1395, 42] width 19 height 19
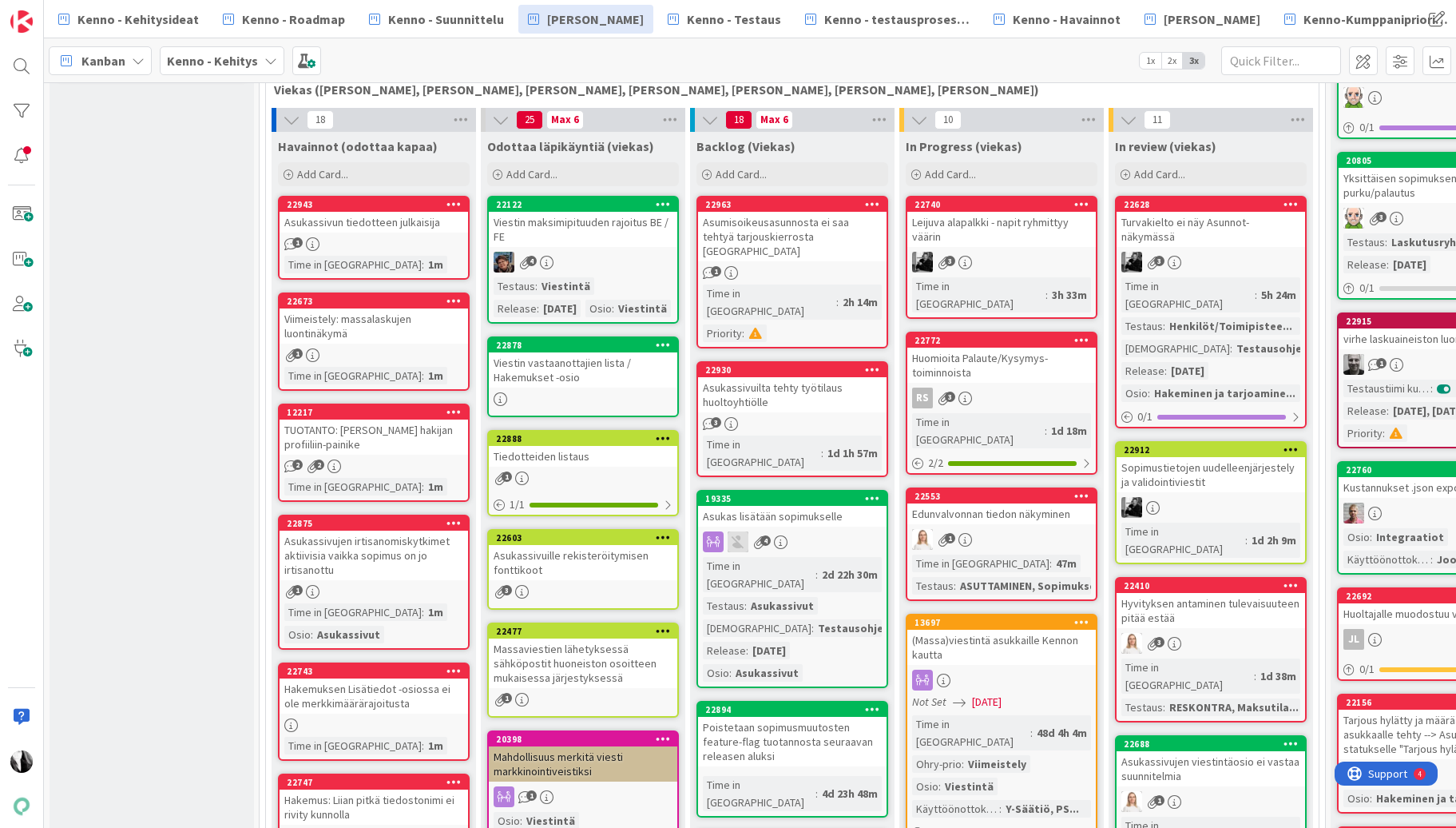
scroll to position [424, 0]
